Goal: Task Accomplishment & Management: Manage account settings

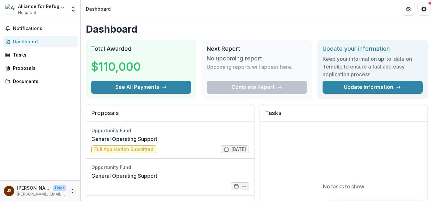
click at [74, 191] on icon "More" at bounding box center [72, 190] width 5 height 5
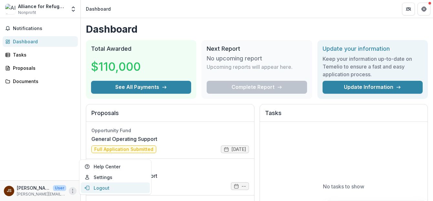
click at [103, 186] on button "Logout" at bounding box center [115, 187] width 69 height 11
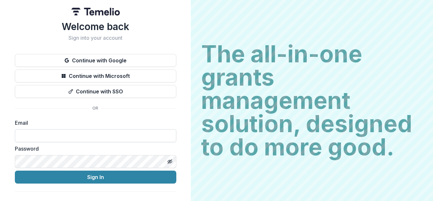
click at [97, 138] on input at bounding box center [95, 135] width 161 height 13
type input "**********"
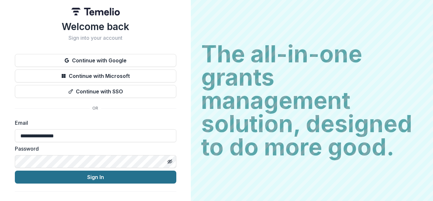
click at [84, 178] on button "Sign In" at bounding box center [95, 176] width 161 height 13
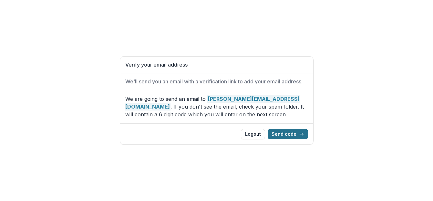
click at [286, 134] on button "Send code" at bounding box center [288, 134] width 40 height 10
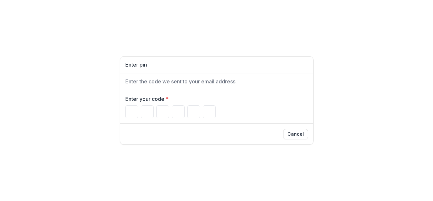
type input "*"
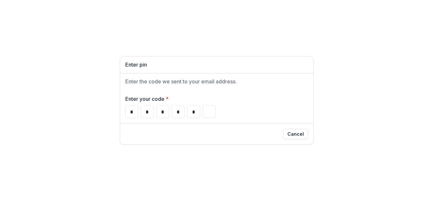
type input "*"
